Goal: Navigation & Orientation: Find specific page/section

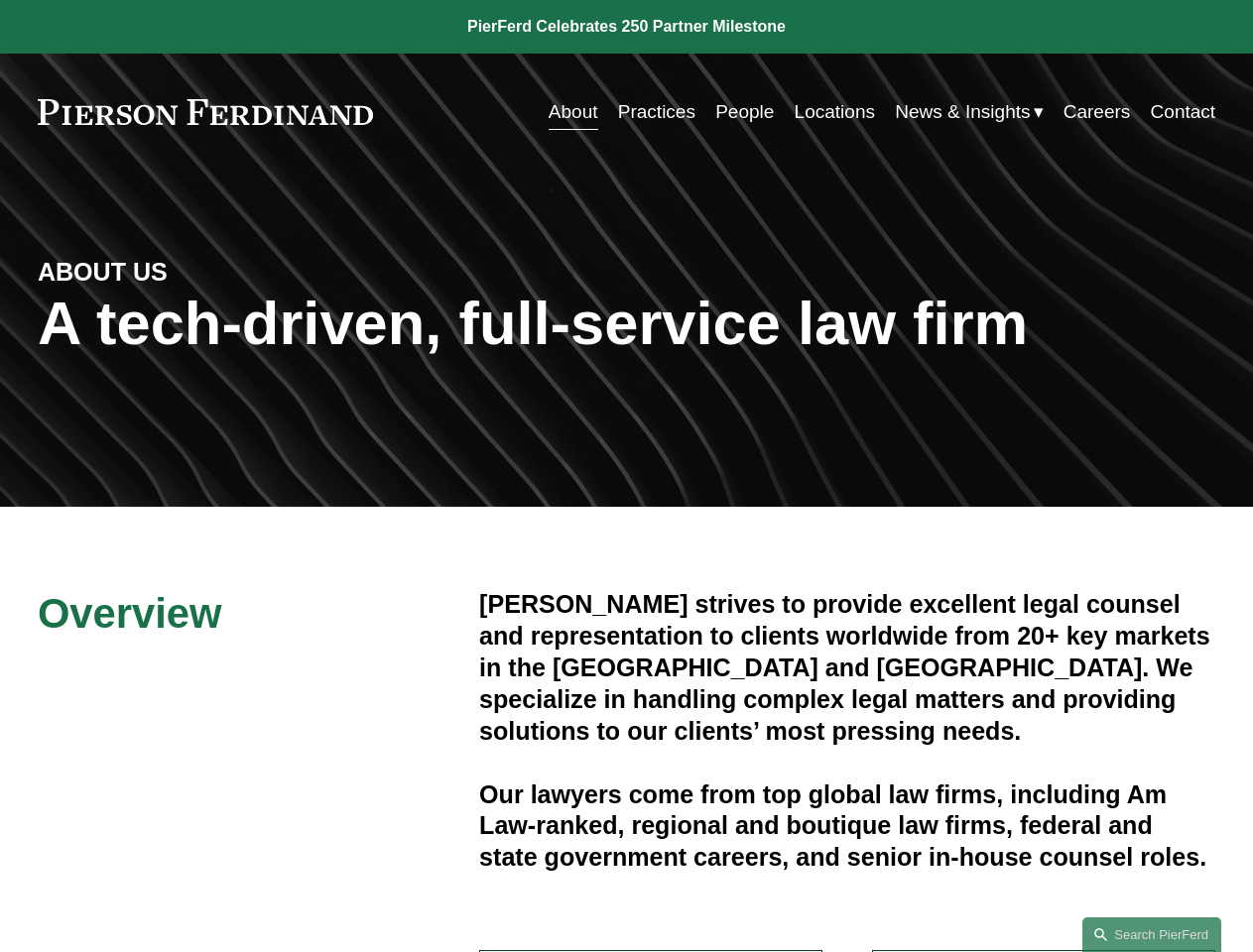
click at [1152, 934] on link "Search this site" at bounding box center [1151, 935] width 139 height 35
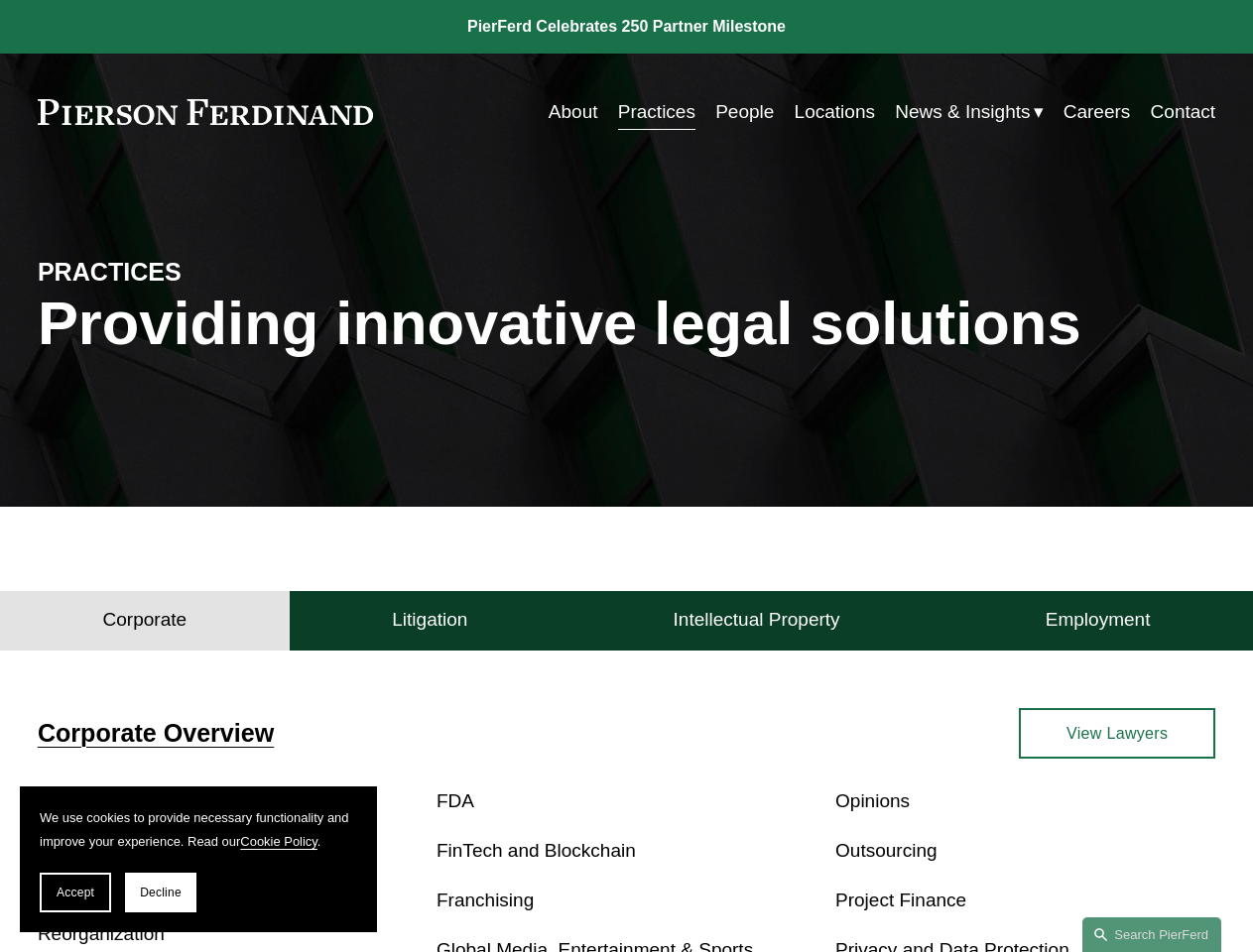
click at [75, 893] on span "Accept" at bounding box center [76, 893] width 38 height 14
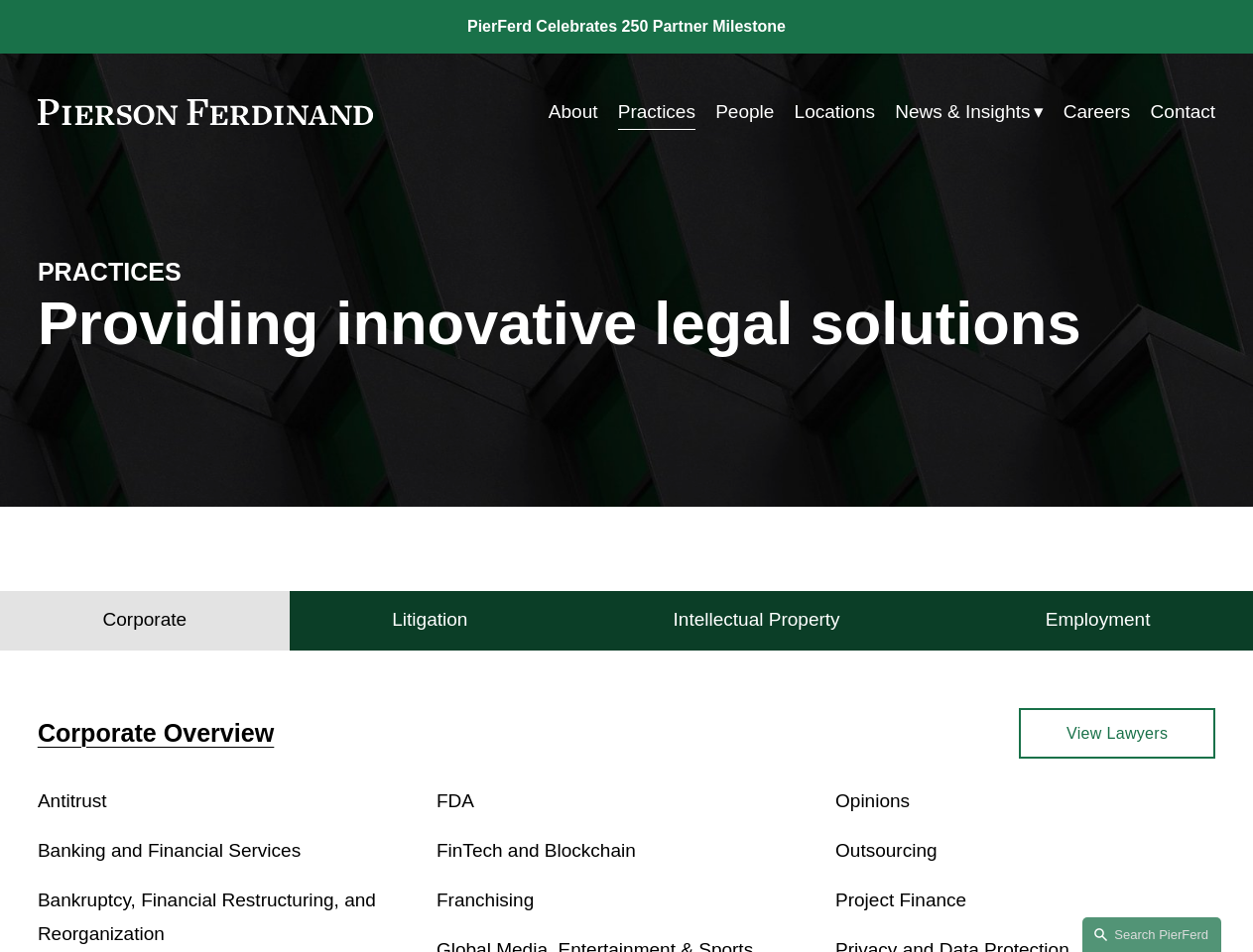
click at [161, 893] on p "Bankruptcy, Financial Restructuring, and Reorganization" at bounding box center [228, 918] width 380 height 68
click at [145, 626] on h4 "Corporate" at bounding box center [145, 620] width 84 height 24
click at [430, 626] on h4 "Litigation" at bounding box center [429, 620] width 75 height 24
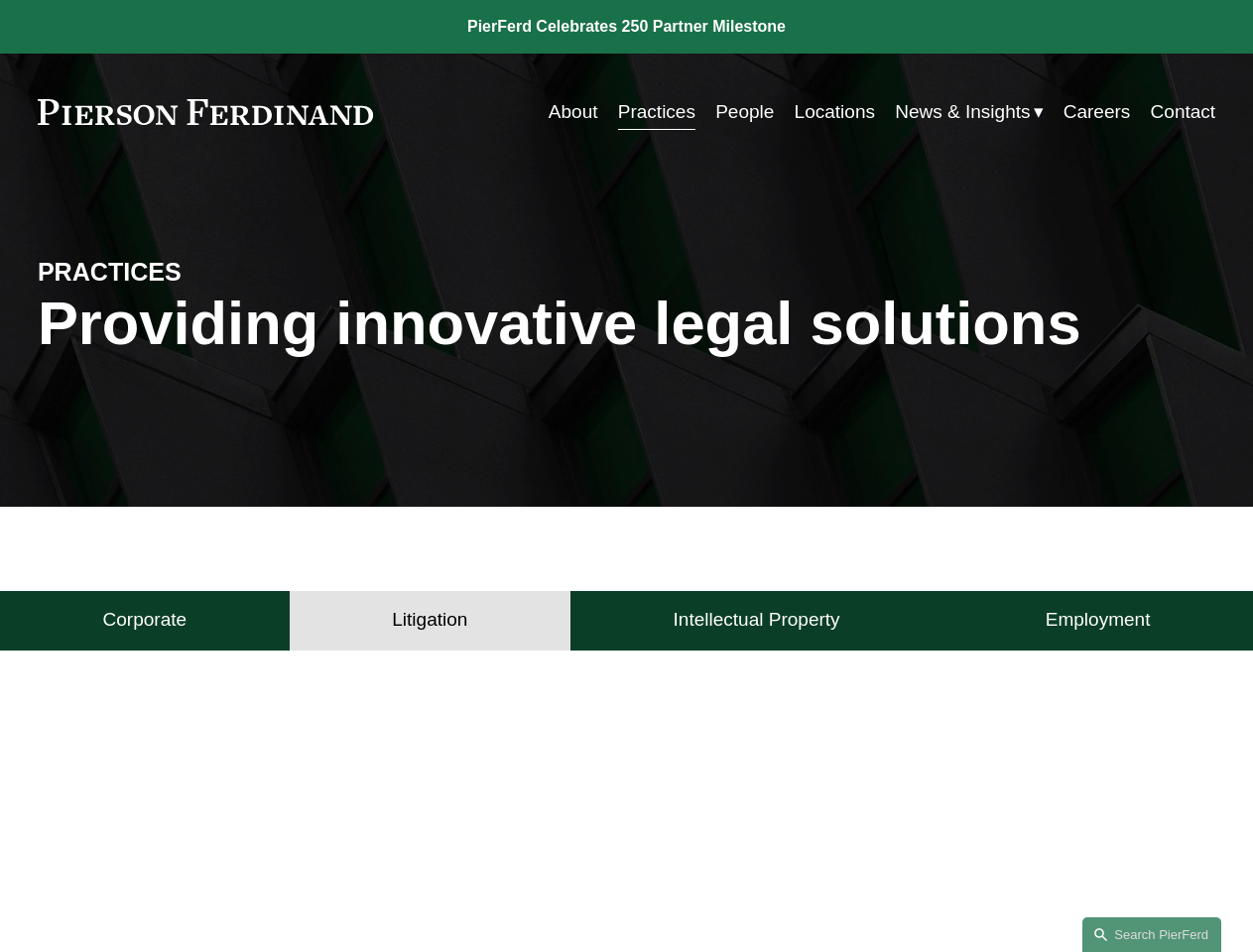
click at [756, 626] on h4 "Intellectual Property" at bounding box center [757, 620] width 167 height 24
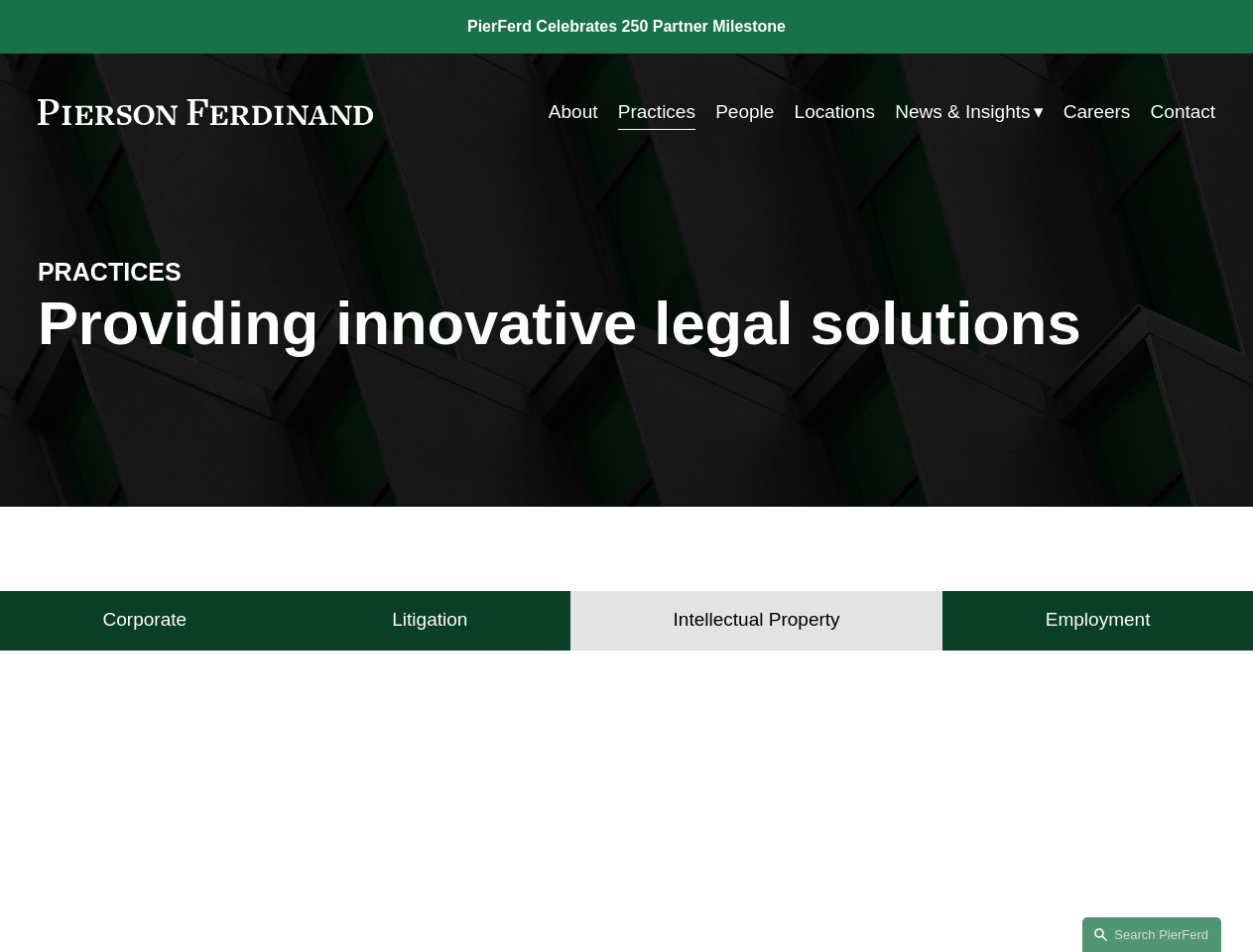
click at [1097, 626] on h4 "Employment" at bounding box center [1098, 620] width 105 height 24
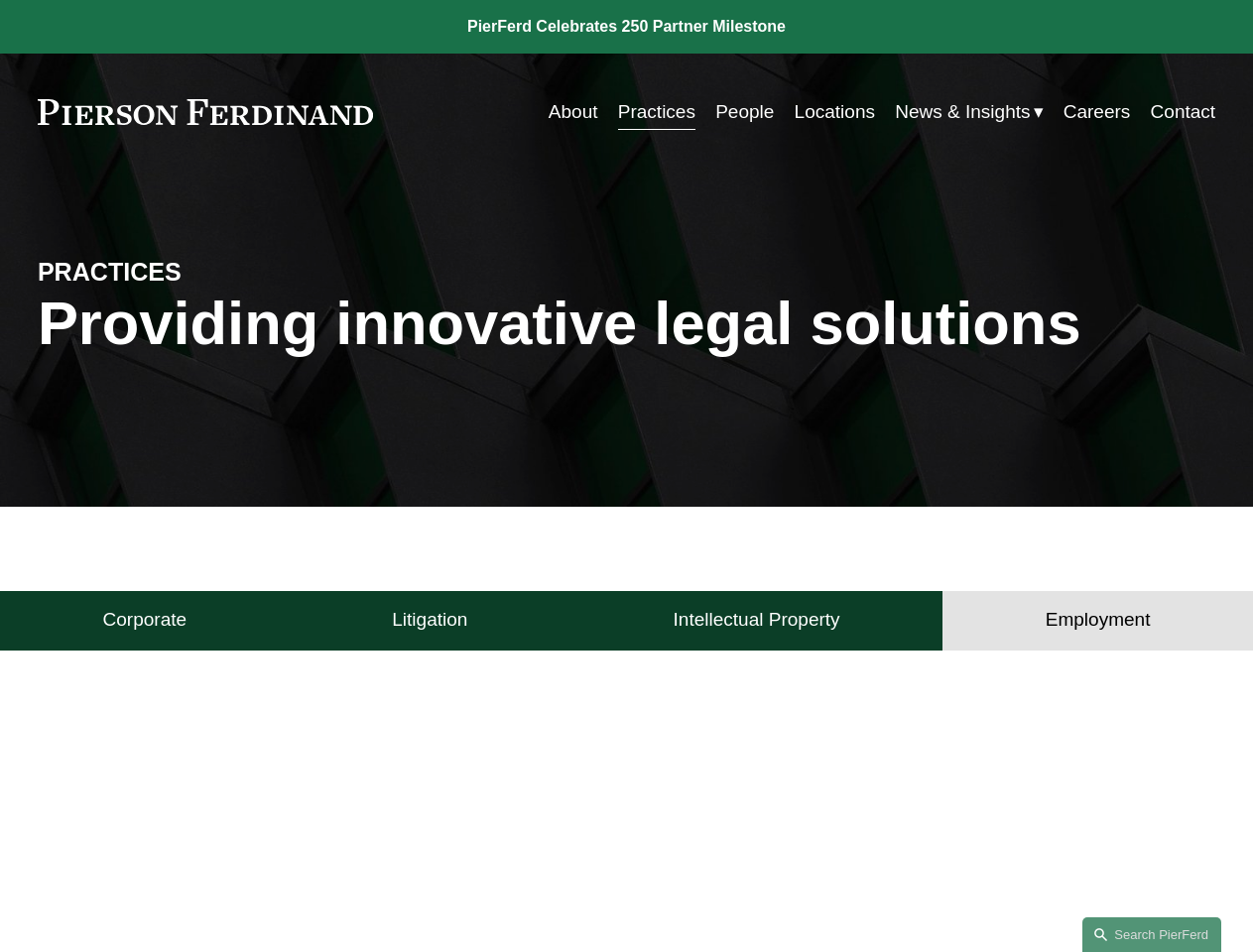
click at [1152, 934] on link "Search this site" at bounding box center [1151, 935] width 139 height 35
